Goal: Communication & Community: Ask a question

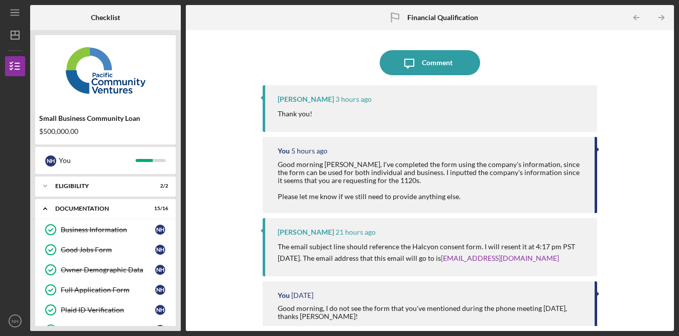
scroll to position [270, 0]
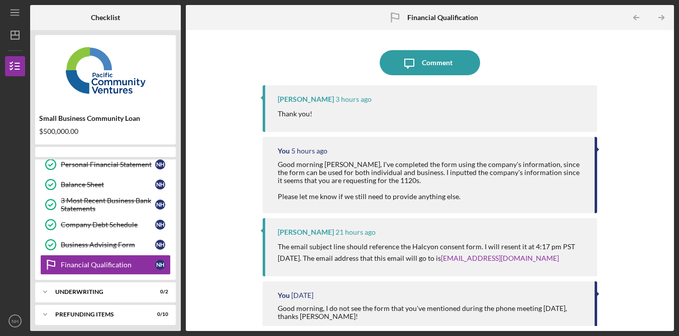
scroll to position [253, 0]
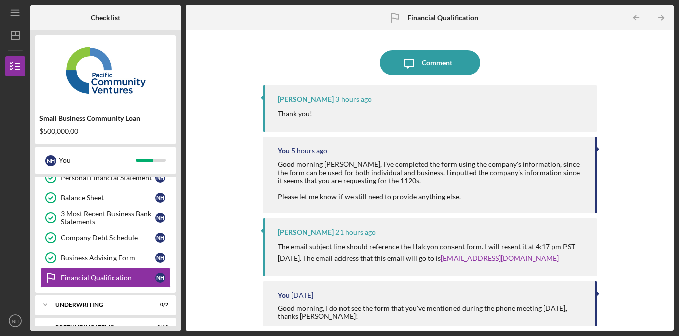
click at [643, 87] on div "Icon/Message Comment [PERSON_NAME] 3 hours ago Thank you! You 5 hours ago Good …" at bounding box center [430, 180] width 478 height 291
click at [641, 90] on div "Icon/Message Comment [PERSON_NAME] 3 hours ago Thank you! You 5 hours ago Good …" at bounding box center [430, 180] width 478 height 291
click at [642, 91] on div "Icon/Message Comment [PERSON_NAME] 3 hours ago Thank you! You 5 hours ago Good …" at bounding box center [430, 180] width 478 height 291
drag, startPoint x: 640, startPoint y: 90, endPoint x: 577, endPoint y: 73, distance: 64.9
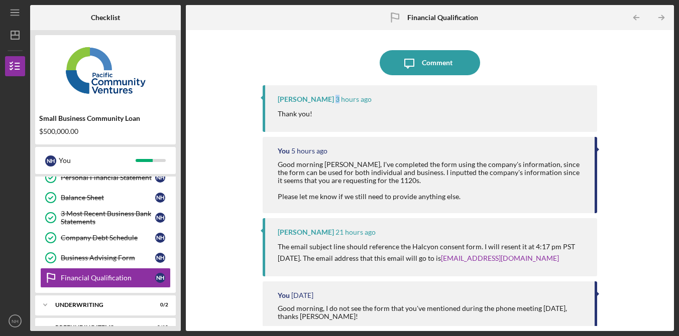
click at [640, 90] on div "Icon/Message Comment [PERSON_NAME] 3 hours ago Thank you! You 5 hours ago Good …" at bounding box center [430, 180] width 478 height 291
click at [644, 78] on div "Icon/Message Comment [PERSON_NAME] 3 hours ago Thank you! You 5 hours ago Good …" at bounding box center [430, 180] width 478 height 291
drag, startPoint x: 644, startPoint y: 78, endPoint x: 619, endPoint y: 82, distance: 25.4
click at [644, 78] on div "Icon/Message Comment [PERSON_NAME] 3 hours ago Thank you! You 5 hours ago Good …" at bounding box center [430, 180] width 478 height 291
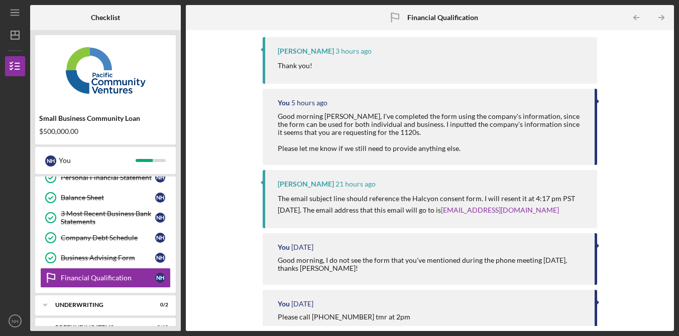
scroll to position [47, 0]
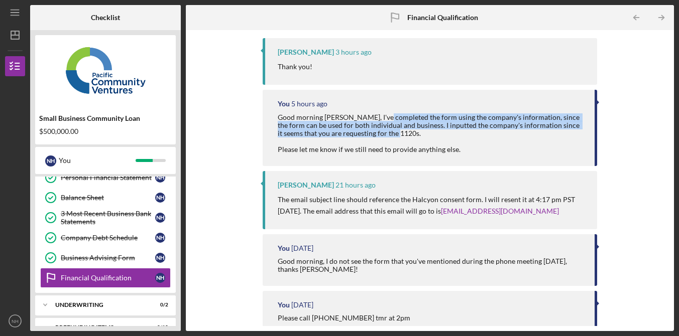
drag, startPoint x: 381, startPoint y: 117, endPoint x: 432, endPoint y: 131, distance: 53.7
click at [416, 133] on div "Good morning [PERSON_NAME], I've completed the form using the company's informa…" at bounding box center [431, 133] width 307 height 40
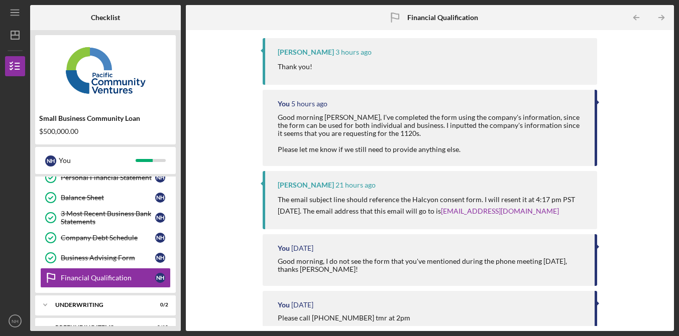
click at [503, 134] on div "Good morning [PERSON_NAME], I've completed the form using the company's informa…" at bounding box center [431, 133] width 307 height 40
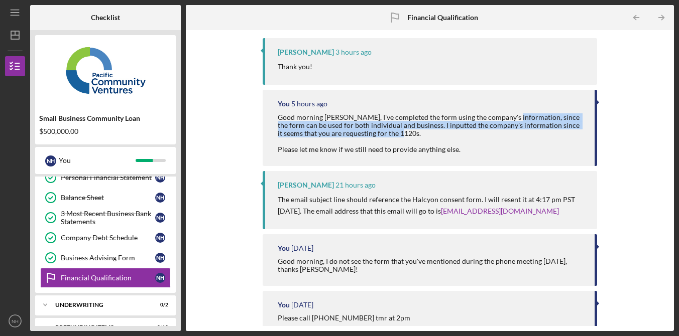
drag, startPoint x: 525, startPoint y: 138, endPoint x: 533, endPoint y: 145, distance: 10.4
click at [528, 142] on div "Good morning [PERSON_NAME], I've completed the form using the company's informa…" at bounding box center [431, 133] width 307 height 40
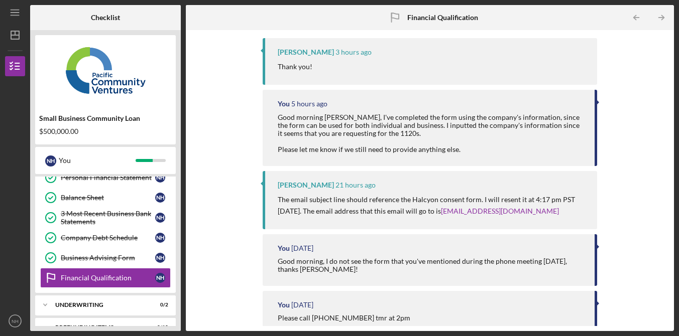
click at [535, 145] on div "Good morning [PERSON_NAME], I've completed the form using the company's informa…" at bounding box center [431, 133] width 307 height 40
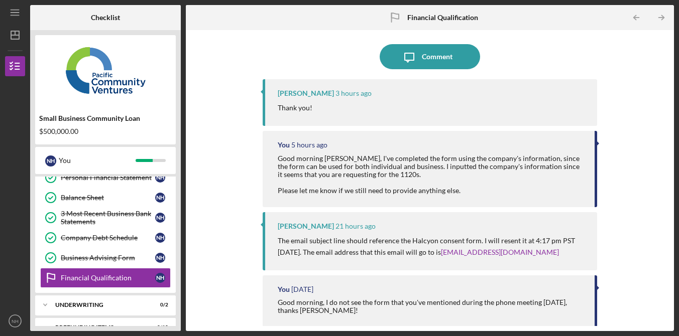
scroll to position [0, 0]
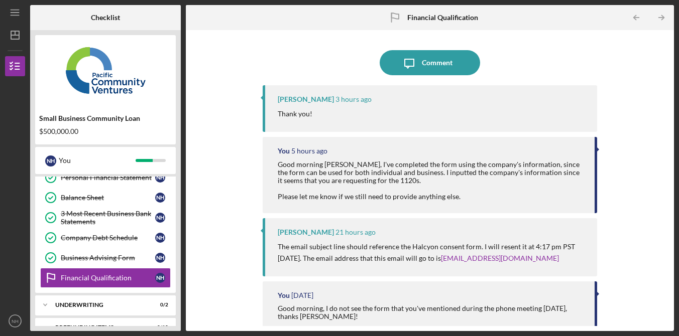
click at [570, 43] on div "Icon/Message Comment [PERSON_NAME] 3 hours ago Thank you! You 5 hours ago Good …" at bounding box center [430, 180] width 334 height 291
click at [569, 45] on div at bounding box center [430, 47] width 334 height 5
click at [452, 63] on button "Icon/Message Comment" at bounding box center [430, 62] width 100 height 25
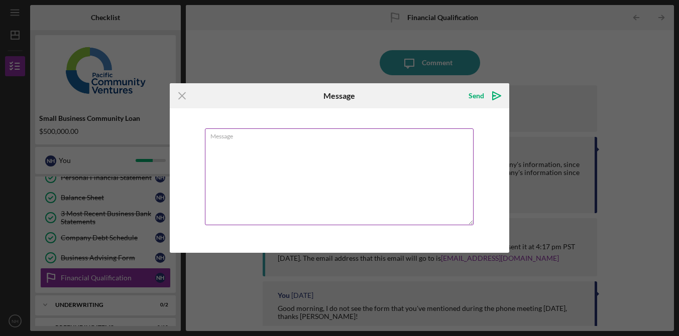
click at [391, 168] on textarea "Message" at bounding box center [339, 177] width 269 height 97
type textarea "q"
type textarea "S"
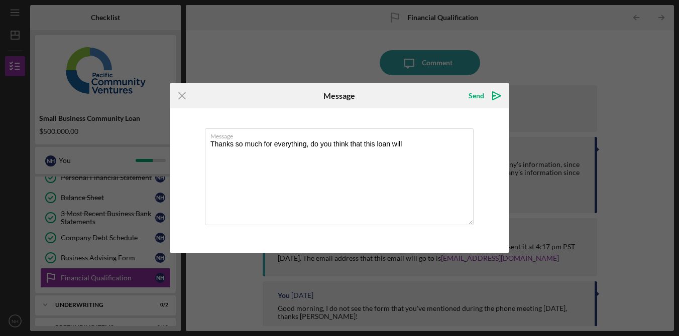
drag, startPoint x: 424, startPoint y: 144, endPoint x: 159, endPoint y: 144, distance: 265.6
click at [159, 144] on div "Icon/Menu Close Message Send Icon/icon-invite-send Message Thanks so much for e…" at bounding box center [339, 168] width 679 height 336
click at [400, 156] on textarea "Thanks so much for everything, do you think that this loan will" at bounding box center [339, 177] width 269 height 97
drag, startPoint x: 407, startPoint y: 145, endPoint x: 311, endPoint y: 143, distance: 96.4
click at [311, 143] on textarea "Thanks so much for everything, do you think that this loan will" at bounding box center [339, 177] width 269 height 97
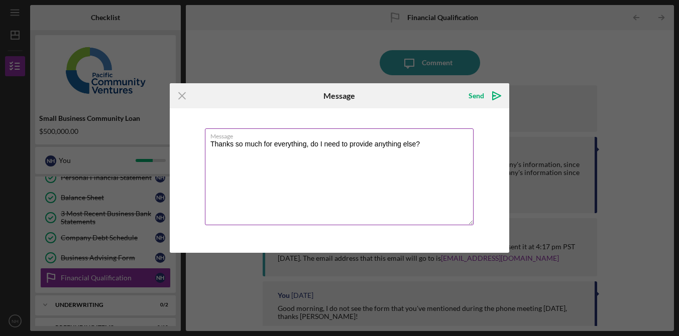
click at [323, 145] on textarea "Thanks so much for everything, do I need to provide anything else?" at bounding box center [339, 177] width 269 height 97
type textarea "Thanks so much for everything, do we need to provide anything else?"
click at [486, 94] on icon "Icon/icon-invite-send" at bounding box center [496, 95] width 25 height 25
